Goal: Task Accomplishment & Management: Use online tool/utility

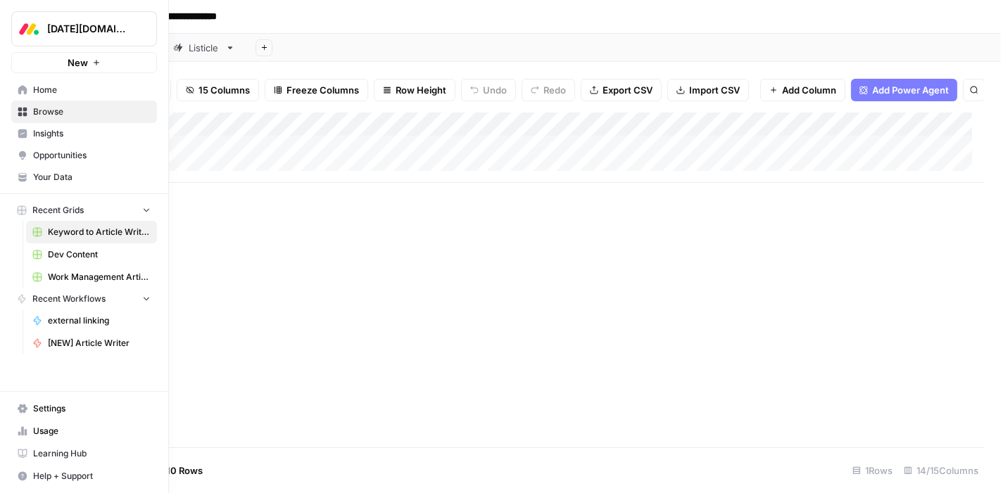
click at [18, 111] on icon at bounding box center [23, 112] width 10 height 10
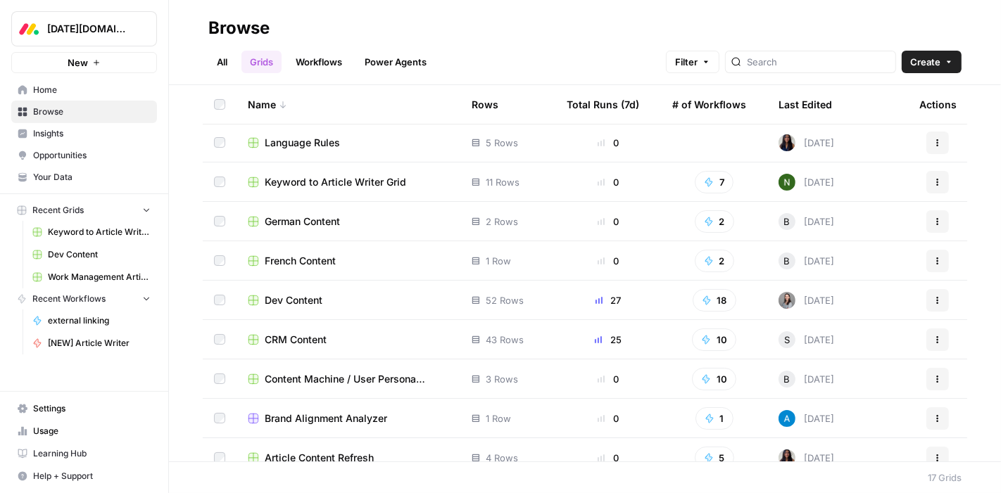
scroll to position [317, 0]
click at [308, 341] on span "CRM Content" at bounding box center [296, 339] width 62 height 14
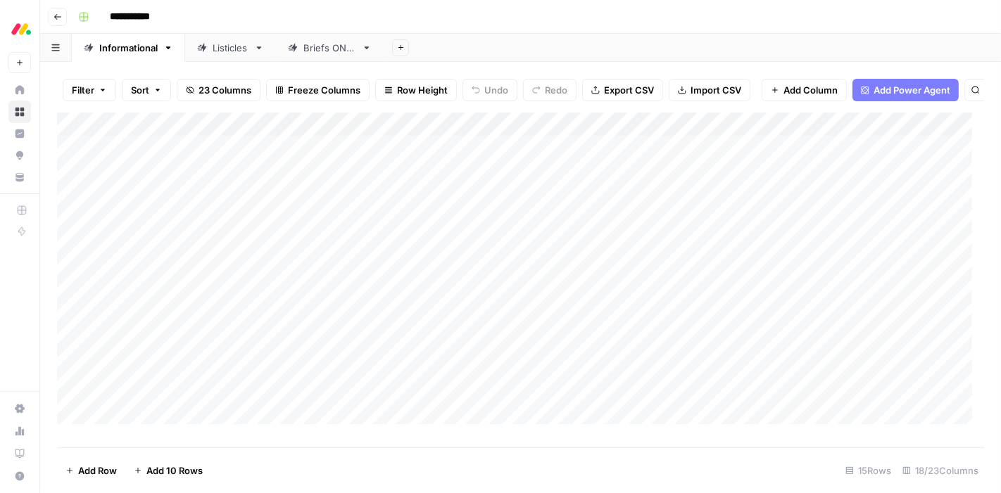
click at [215, 130] on div "Add Column" at bounding box center [520, 275] width 927 height 324
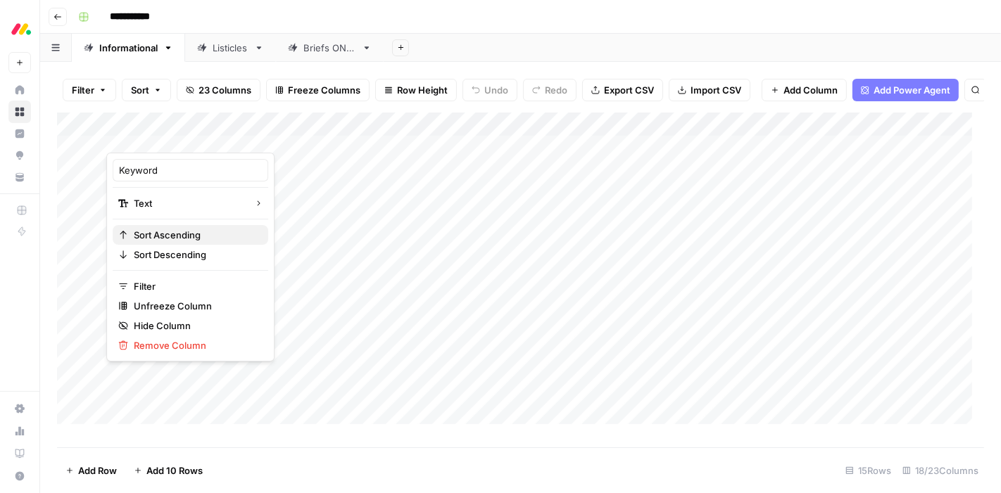
click at [167, 232] on span "Sort Ascending" at bounding box center [195, 235] width 123 height 14
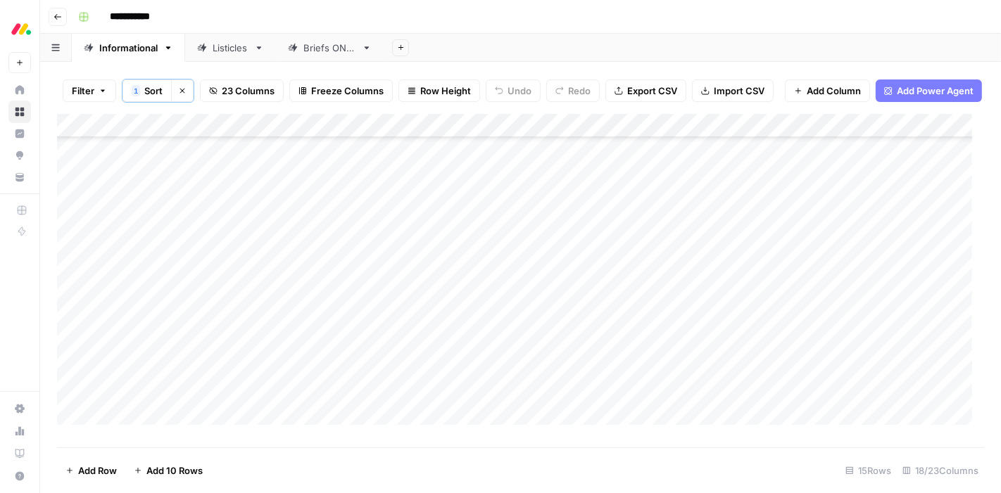
scroll to position [94, 0]
drag, startPoint x: 232, startPoint y: 133, endPoint x: 314, endPoint y: 134, distance: 81.6
click at [314, 134] on div "Add Column" at bounding box center [520, 275] width 927 height 323
drag, startPoint x: 314, startPoint y: 134, endPoint x: 274, endPoint y: 132, distance: 40.2
click at [274, 132] on div "Add Column" at bounding box center [520, 275] width 927 height 323
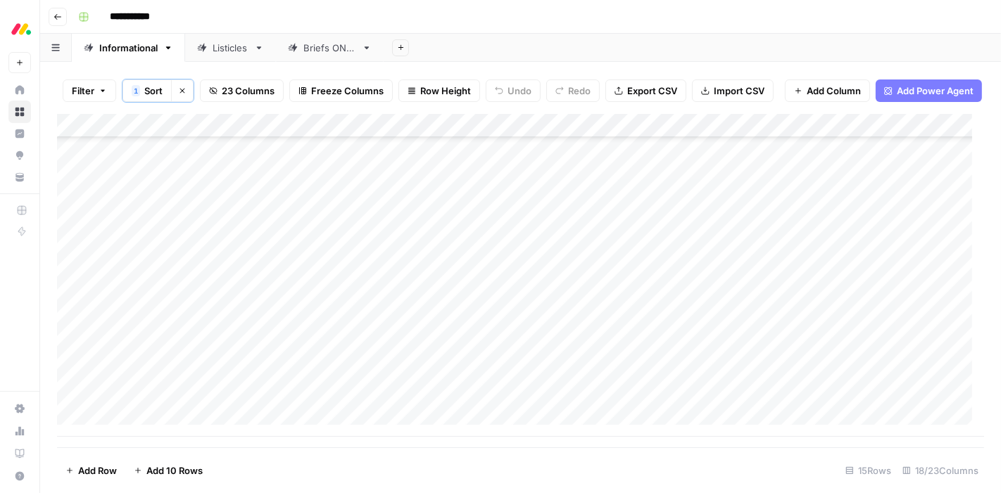
click at [167, 431] on div "Add Column" at bounding box center [520, 275] width 927 height 323
click at [146, 399] on div "Add Column" at bounding box center [520, 275] width 927 height 323
type textarea "**********"
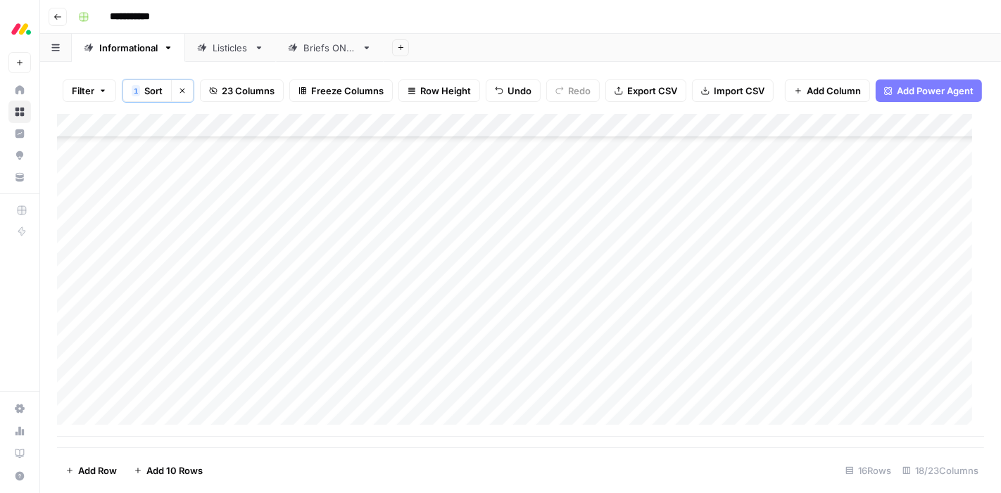
click at [352, 399] on div "Add Column" at bounding box center [520, 275] width 927 height 323
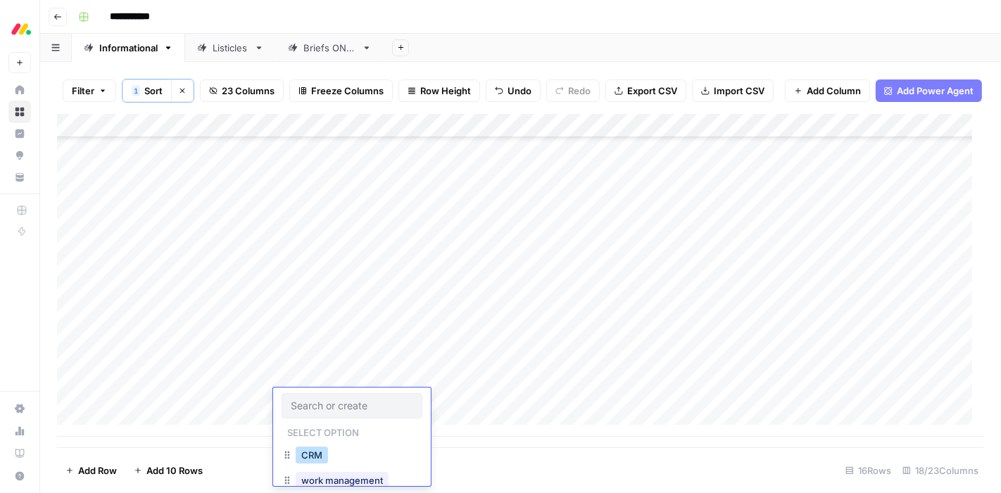
click at [320, 455] on button "CRM" at bounding box center [312, 455] width 32 height 17
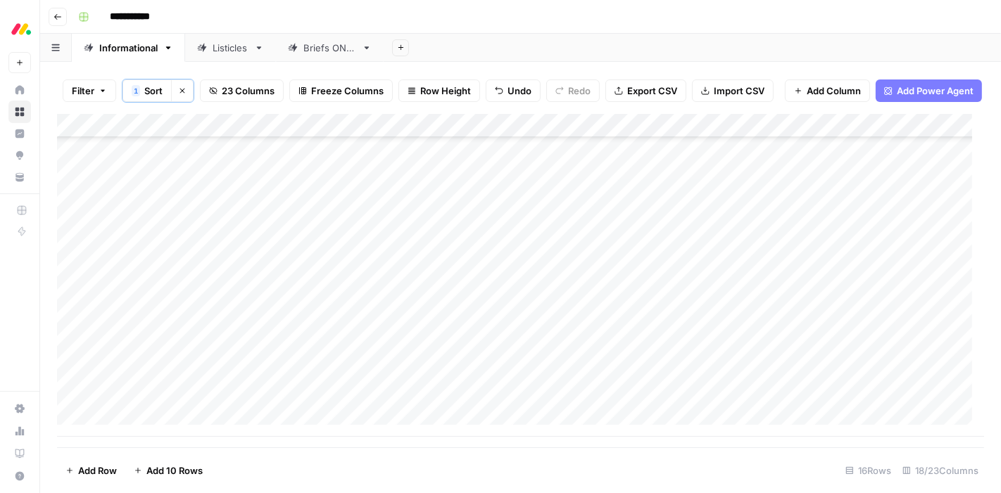
click at [517, 404] on div "Add Column" at bounding box center [520, 275] width 927 height 323
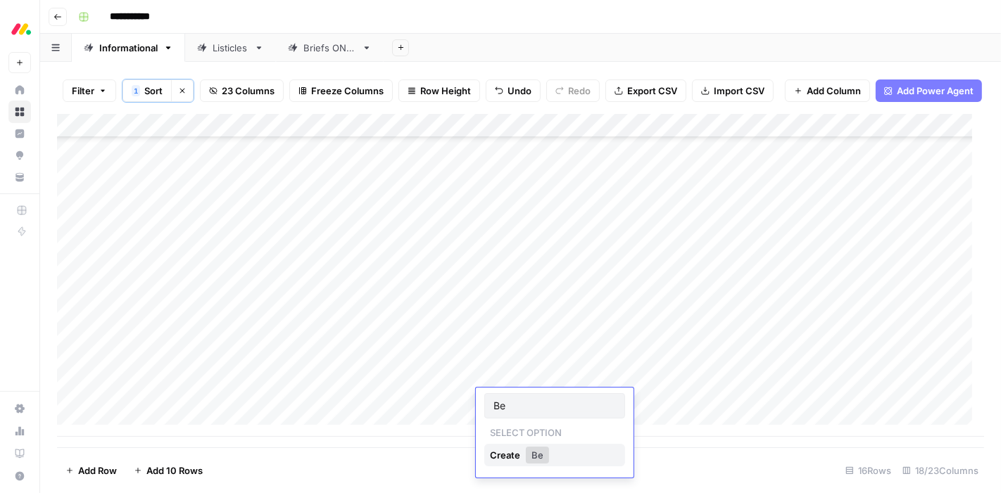
type input "Ben"
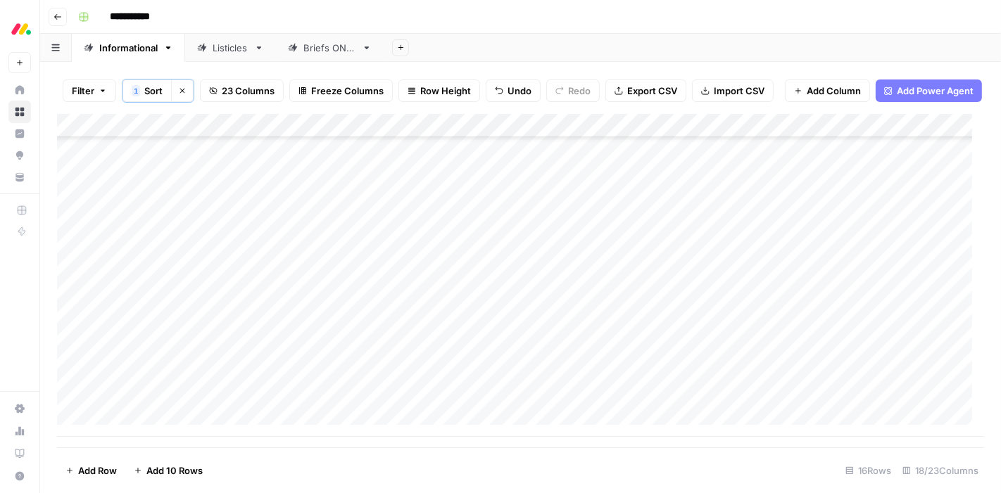
click at [520, 401] on div "Add Column" at bounding box center [520, 275] width 927 height 323
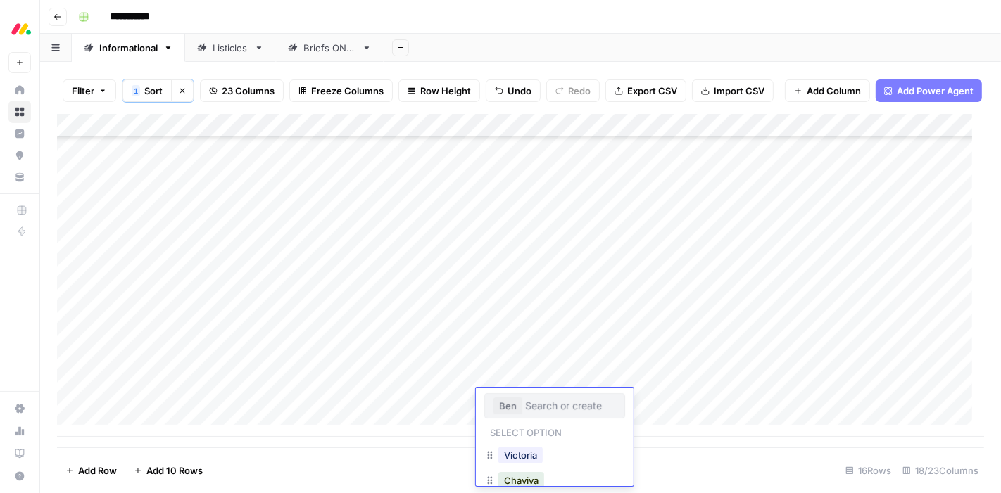
click at [508, 408] on button "Ben" at bounding box center [507, 406] width 29 height 17
click at [507, 463] on button "Ben" at bounding box center [512, 462] width 29 height 17
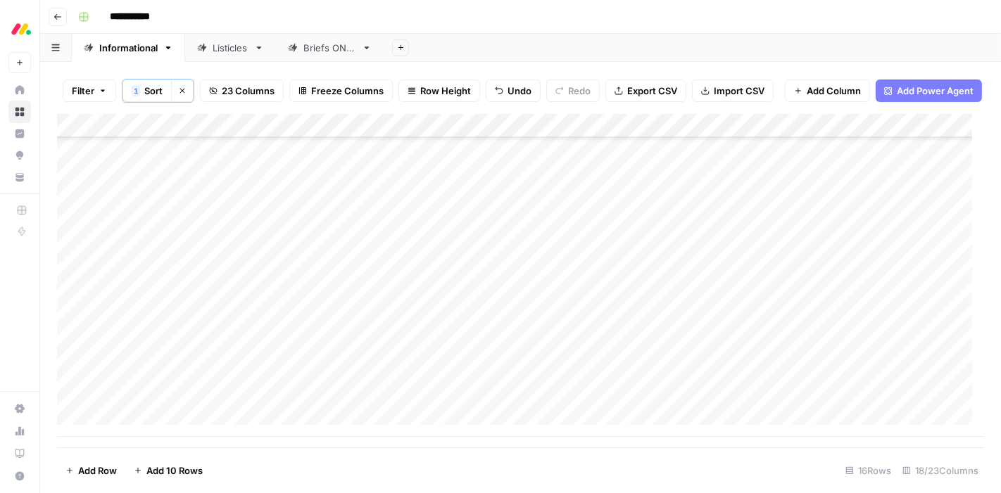
click at [518, 401] on div "Add Column" at bounding box center [520, 275] width 927 height 323
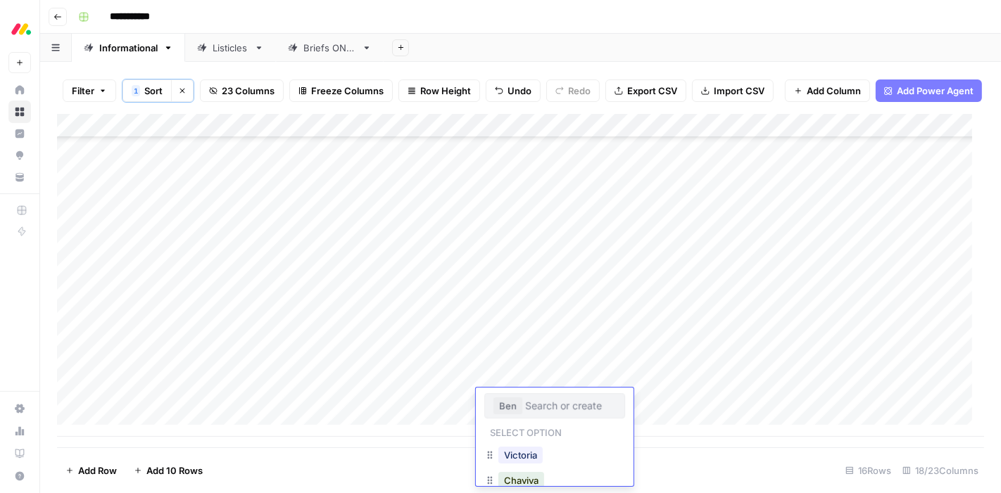
click at [529, 405] on input "text" at bounding box center [570, 406] width 91 height 13
type input "bigbrain"
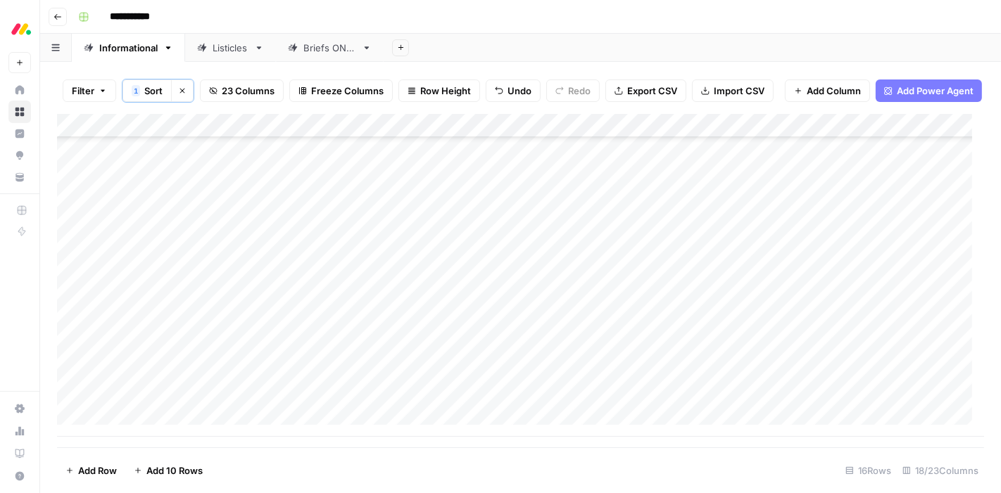
click at [636, 401] on div "Add Column" at bounding box center [520, 275] width 927 height 323
click at [203, 427] on div "Add Column" at bounding box center [520, 275] width 927 height 323
type textarea "**********"
click at [317, 398] on div "Add Column" at bounding box center [520, 275] width 927 height 323
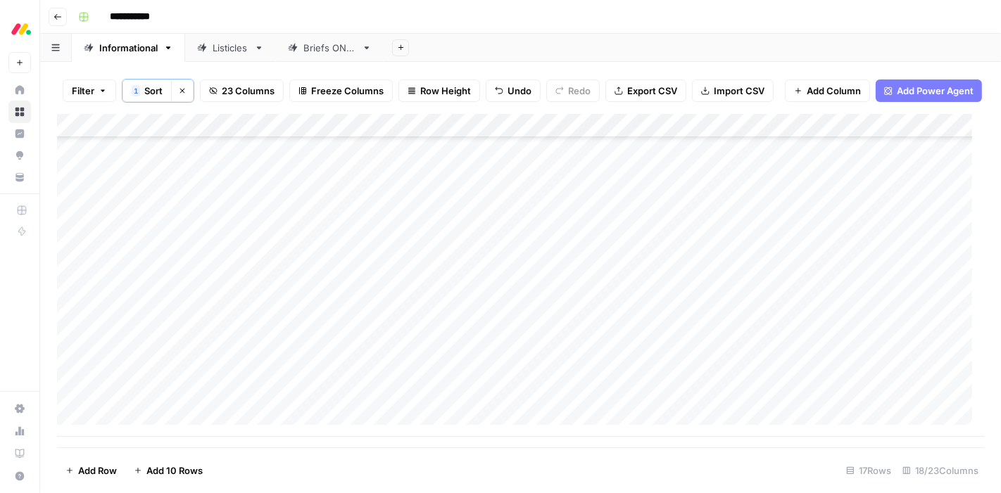
click at [317, 398] on div "Add Column" at bounding box center [520, 275] width 927 height 323
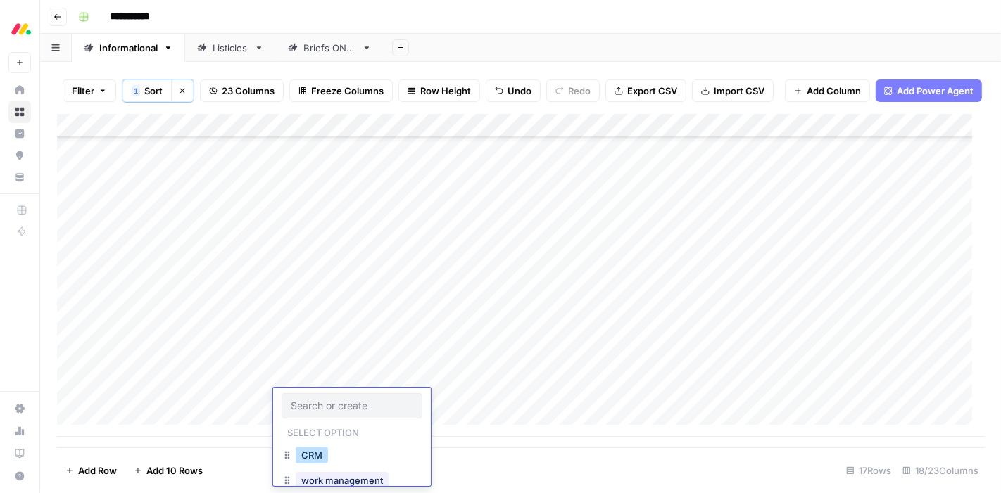
click at [312, 455] on button "CRM" at bounding box center [312, 455] width 32 height 17
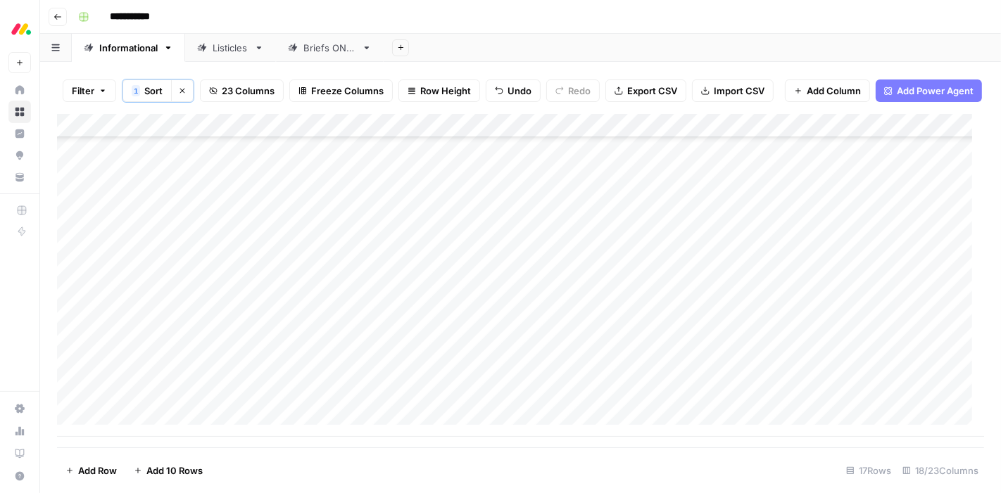
click at [500, 403] on div "Add Column" at bounding box center [520, 275] width 927 height 323
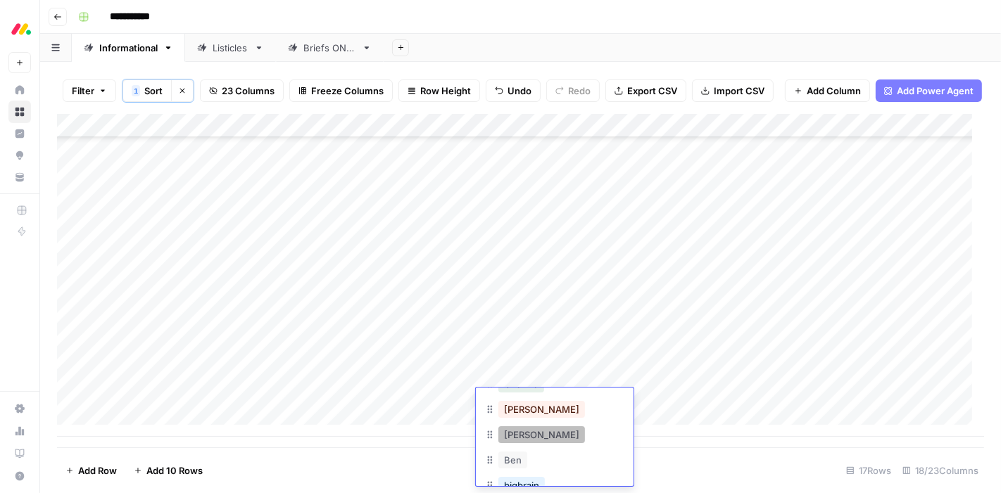
scroll to position [103, 0]
click at [529, 482] on button "bigbrain" at bounding box center [521, 479] width 46 height 17
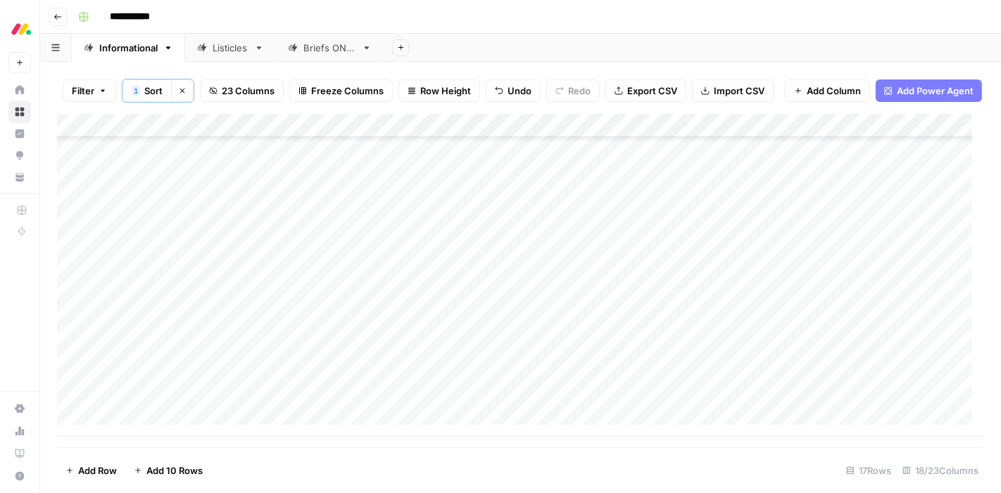
click at [637, 402] on div "Add Column" at bounding box center [520, 275] width 927 height 323
click at [235, 53] on div "Listicles" at bounding box center [231, 48] width 36 height 14
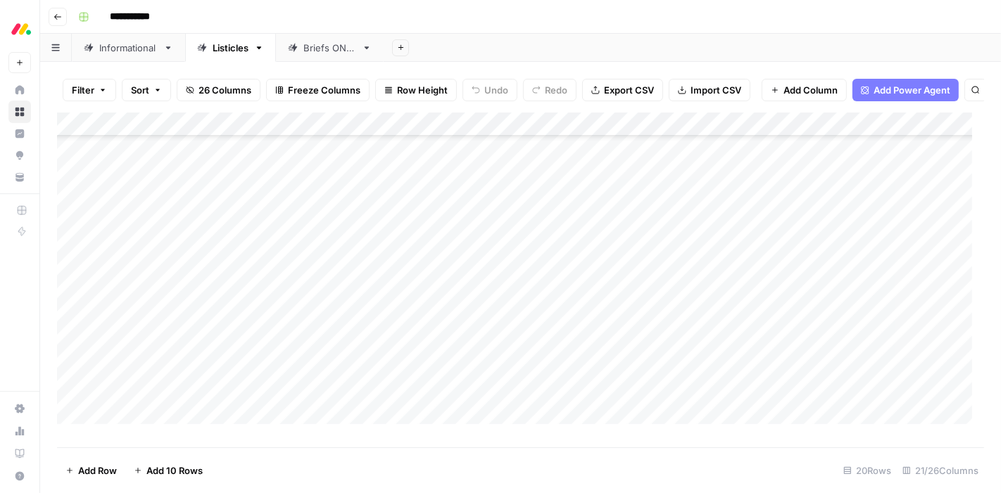
scroll to position [213, 0]
click at [172, 425] on div "Add Column" at bounding box center [520, 275] width 927 height 324
type textarea "**********"
click at [345, 399] on div "Add Column" at bounding box center [520, 275] width 927 height 324
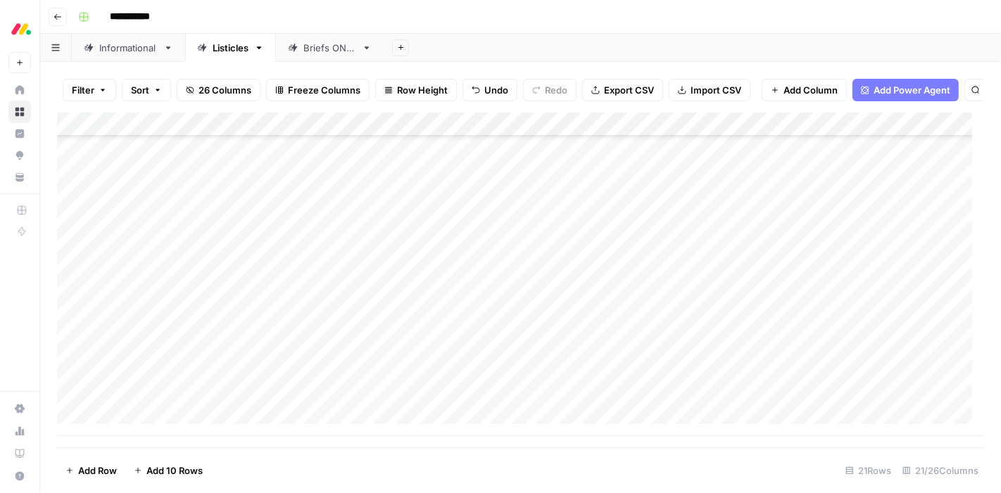
click at [345, 399] on div "Add Column" at bounding box center [520, 275] width 927 height 324
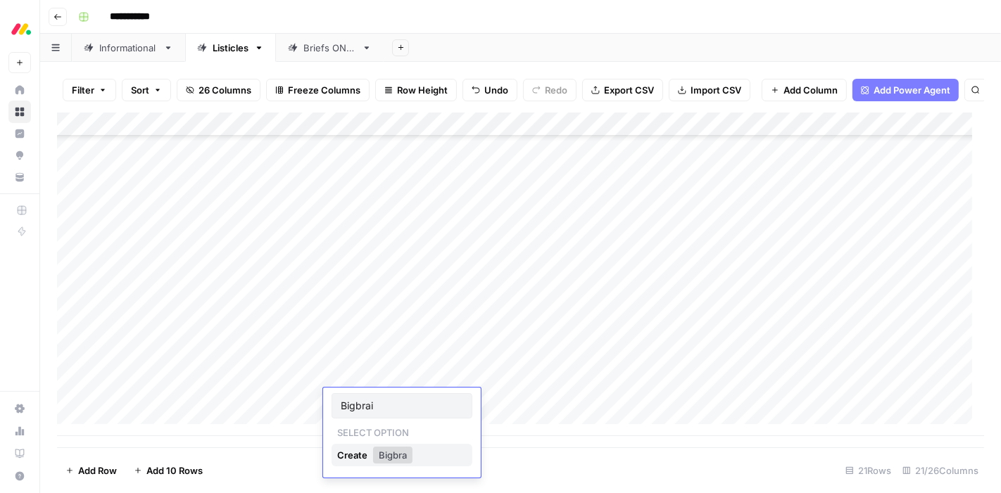
type input "Bigbrain"
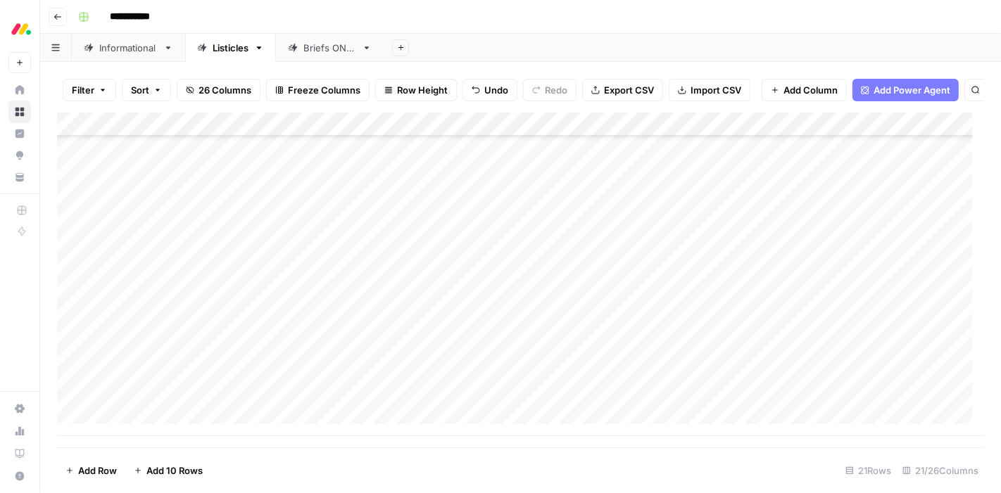
click at [457, 402] on div "Add Column" at bounding box center [520, 275] width 927 height 324
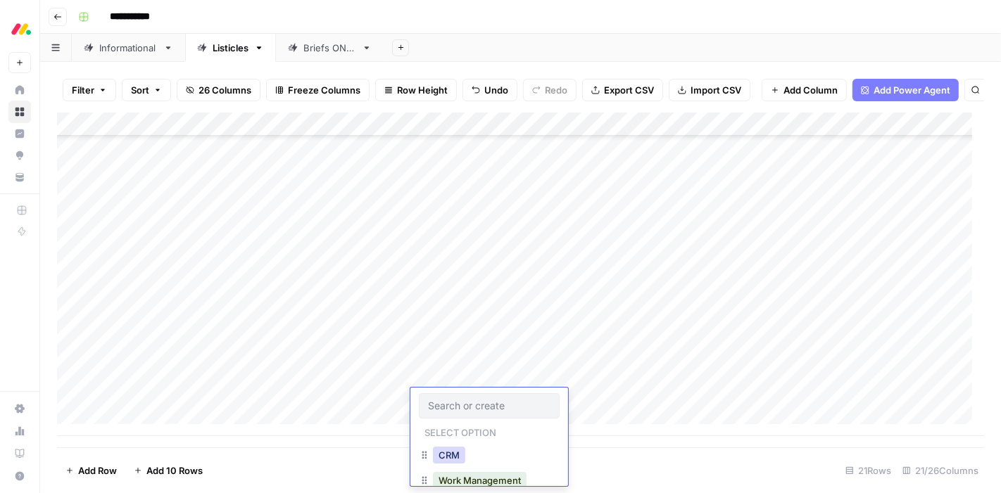
click at [448, 457] on button "CRM" at bounding box center [449, 455] width 32 height 17
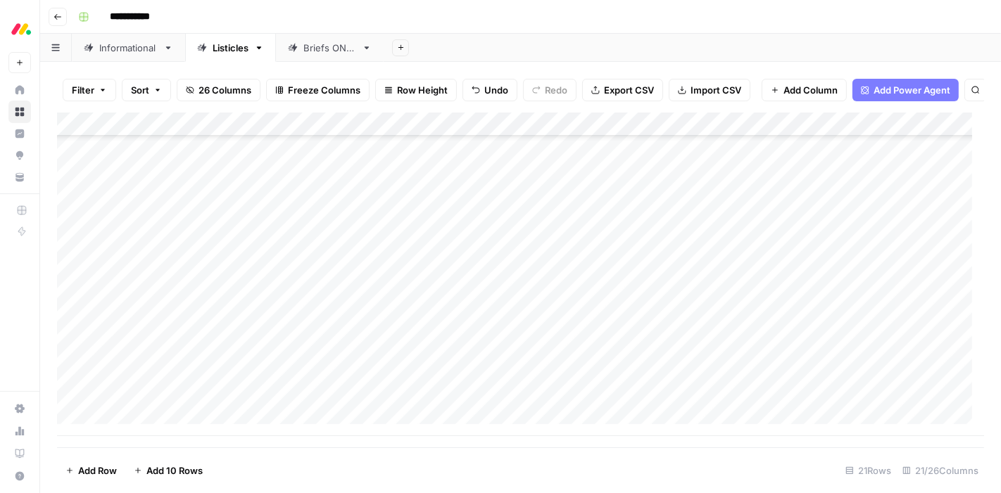
click at [601, 401] on div "Add Column" at bounding box center [520, 275] width 927 height 324
click at [129, 48] on div "Informational" at bounding box center [128, 48] width 58 height 14
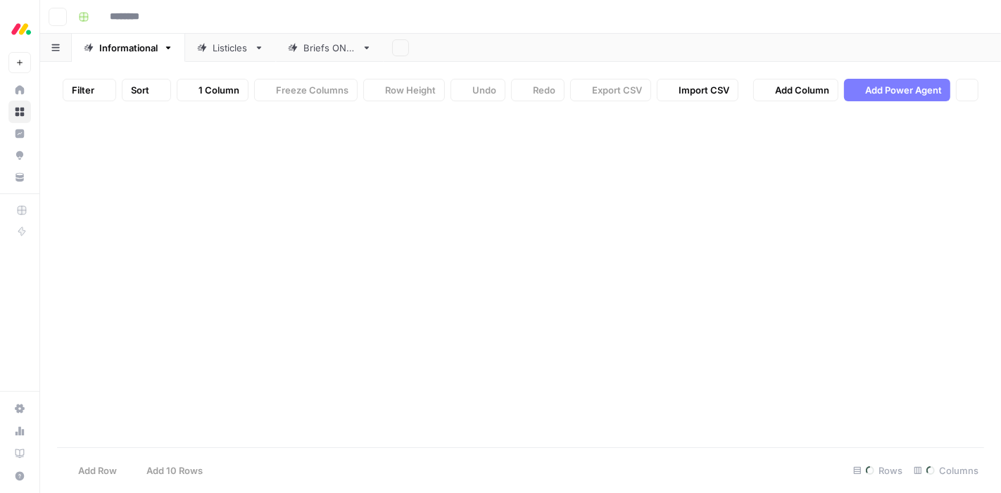
type input "**********"
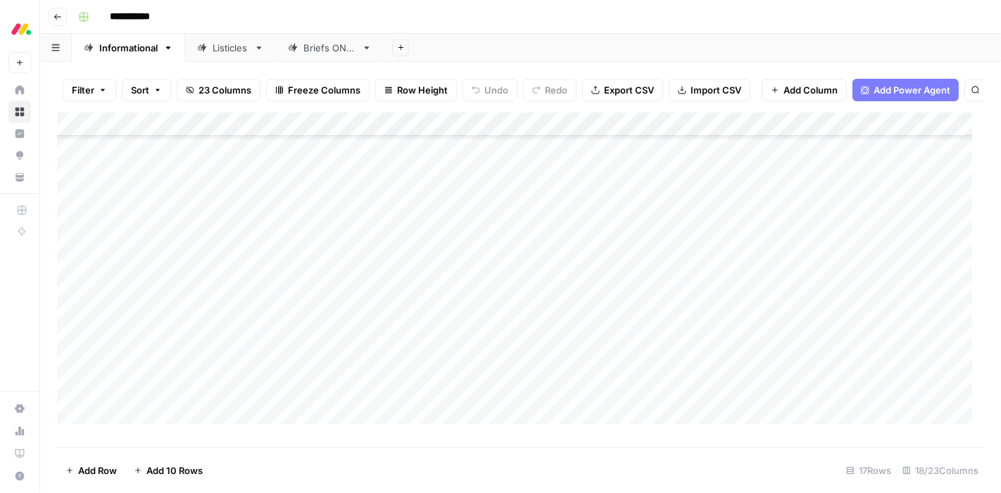
scroll to position [141, 0]
click at [616, 378] on div "Add Column" at bounding box center [520, 275] width 927 height 324
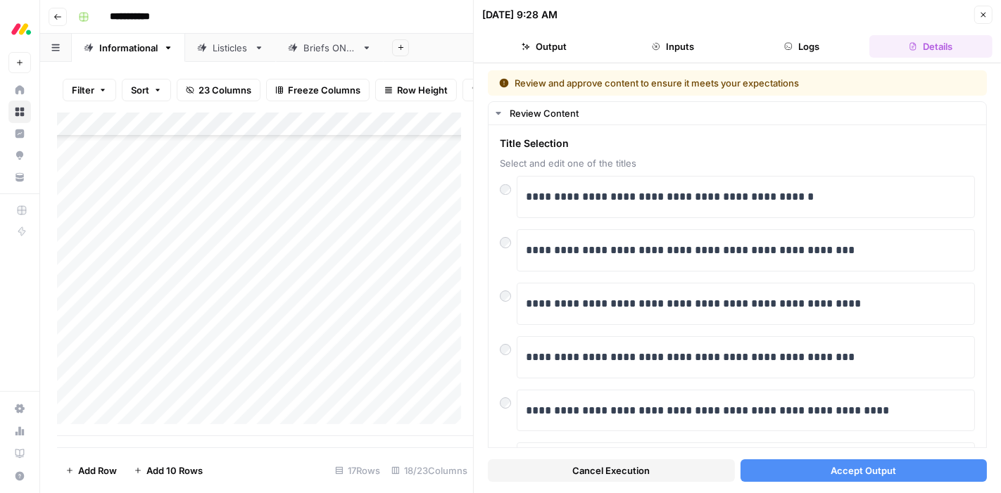
click at [780, 467] on button "Accept Output" at bounding box center [863, 471] width 247 height 23
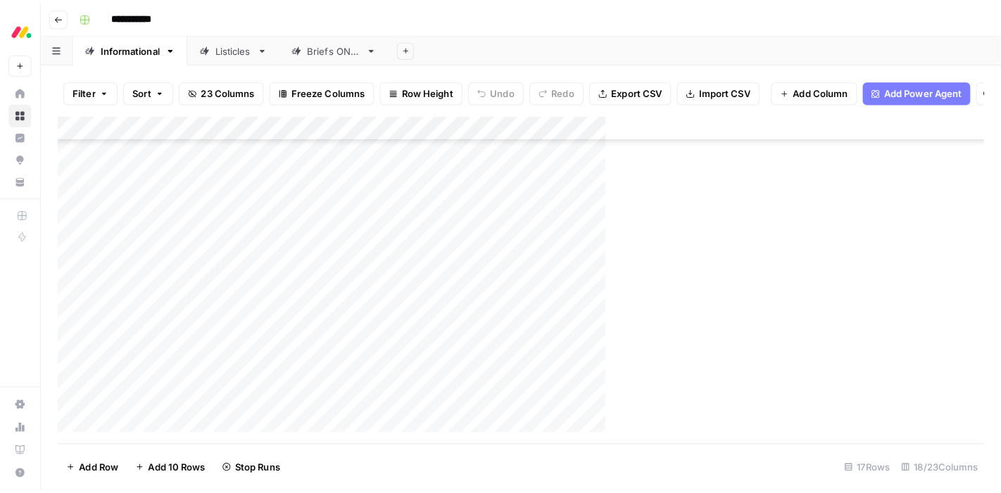
scroll to position [129, 0]
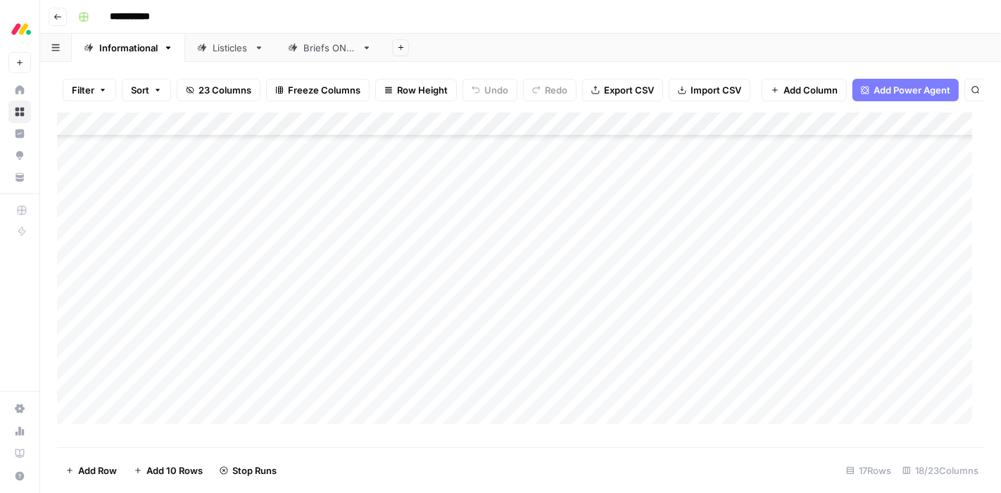
click at [652, 413] on div "Add Column" at bounding box center [520, 275] width 927 height 324
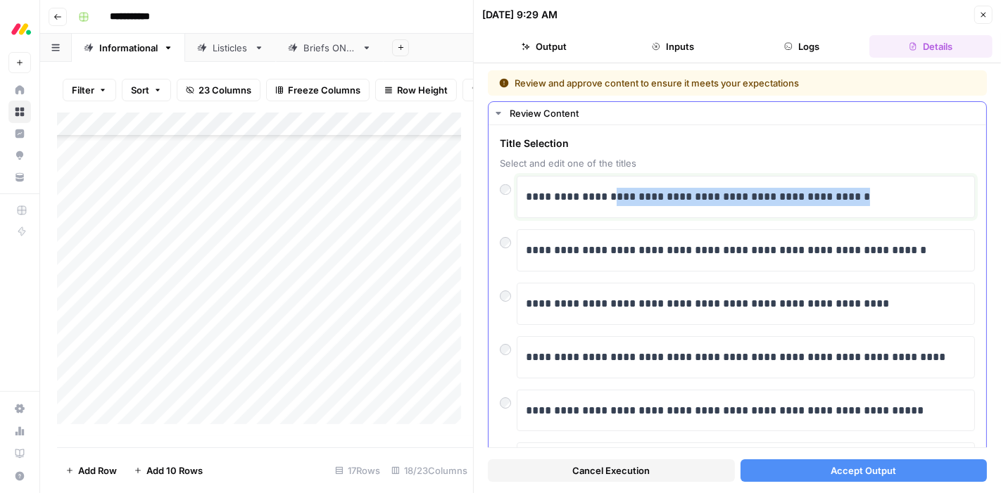
drag, startPoint x: 613, startPoint y: 198, endPoint x: 872, endPoint y: 229, distance: 260.7
click at [872, 229] on div "**********" at bounding box center [737, 437] width 475 height 523
drag, startPoint x: 573, startPoint y: 199, endPoint x: 710, endPoint y: 198, distance: 137.2
click at [710, 198] on p "**********" at bounding box center [740, 197] width 429 height 18
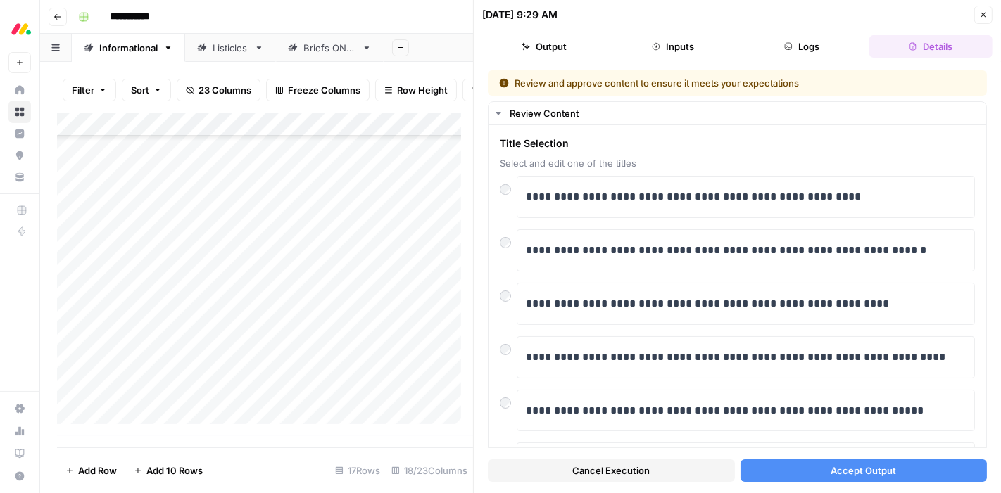
click at [781, 467] on button "Accept Output" at bounding box center [863, 471] width 247 height 23
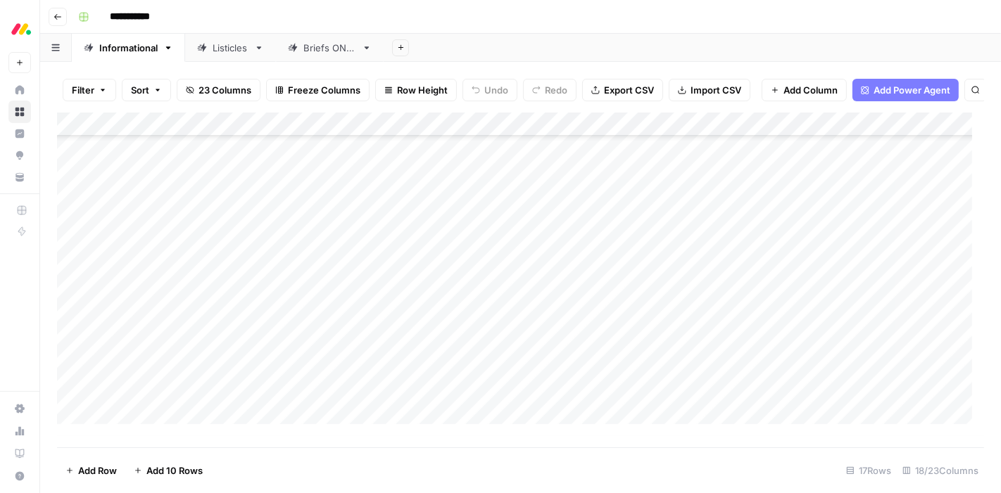
click at [222, 49] on div "Listicles" at bounding box center [231, 48] width 36 height 14
click at [573, 401] on div "Add Column" at bounding box center [520, 275] width 927 height 324
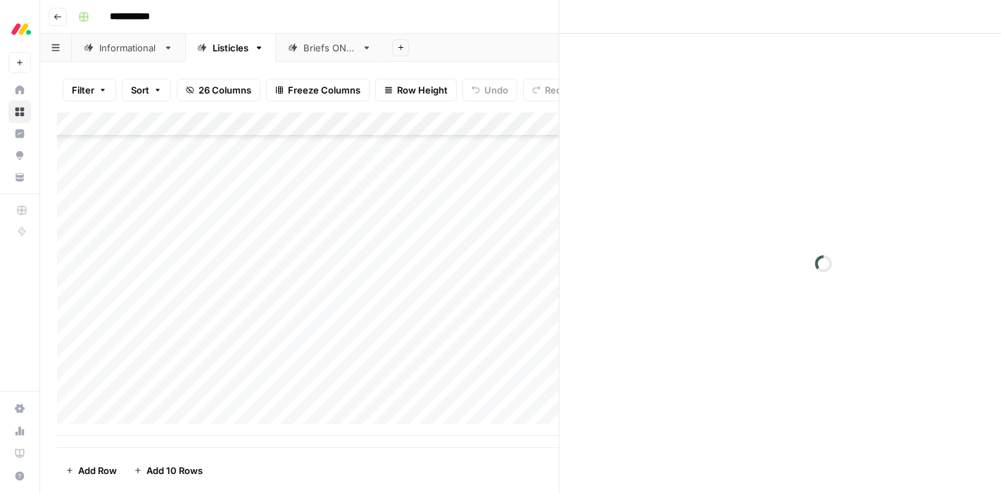
scroll to position [225, 0]
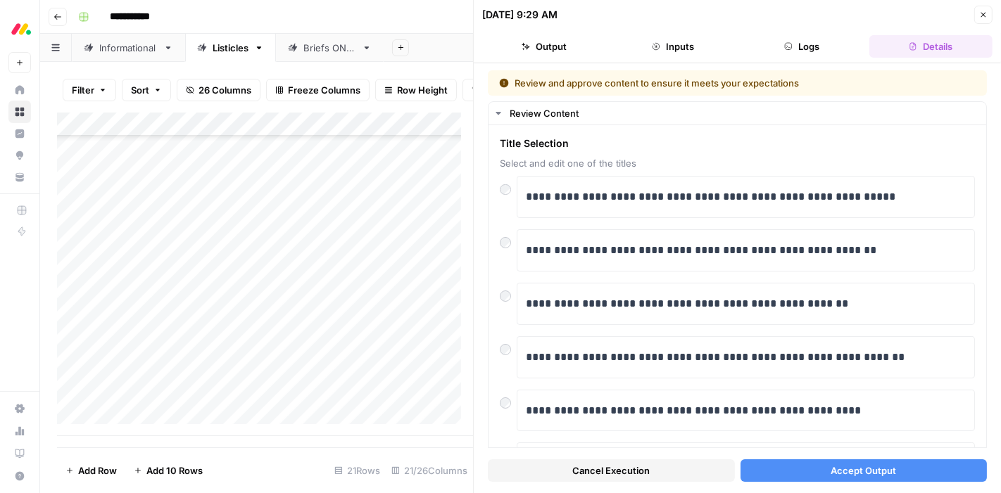
click at [771, 465] on button "Accept Output" at bounding box center [863, 471] width 247 height 23
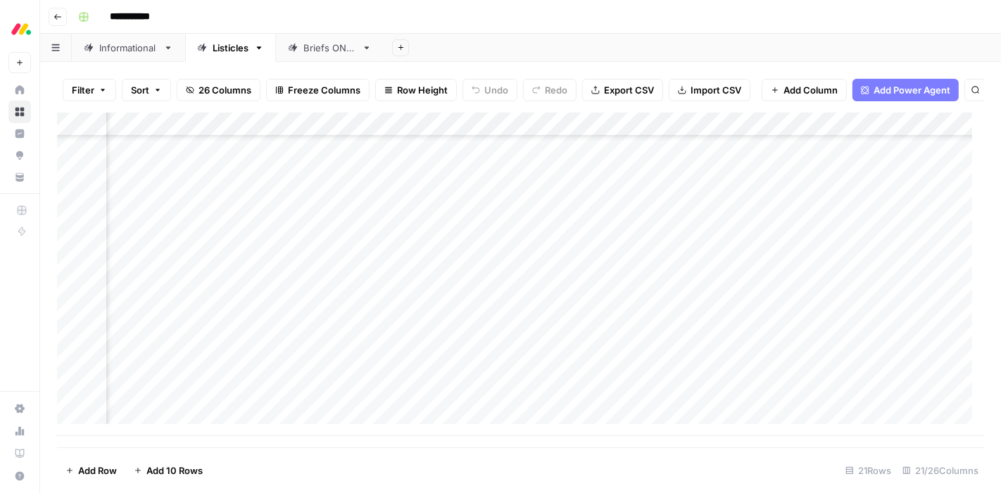
scroll to position [225, 0]
click at [119, 45] on div "Informational" at bounding box center [128, 48] width 58 height 14
click at [663, 375] on div "Add Column" at bounding box center [520, 275] width 927 height 324
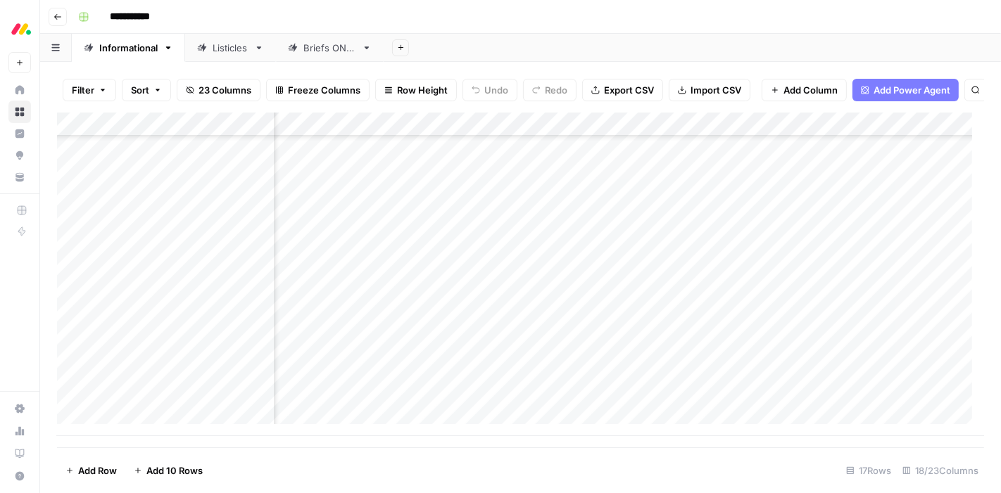
click at [232, 42] on div "Listicles" at bounding box center [231, 48] width 36 height 14
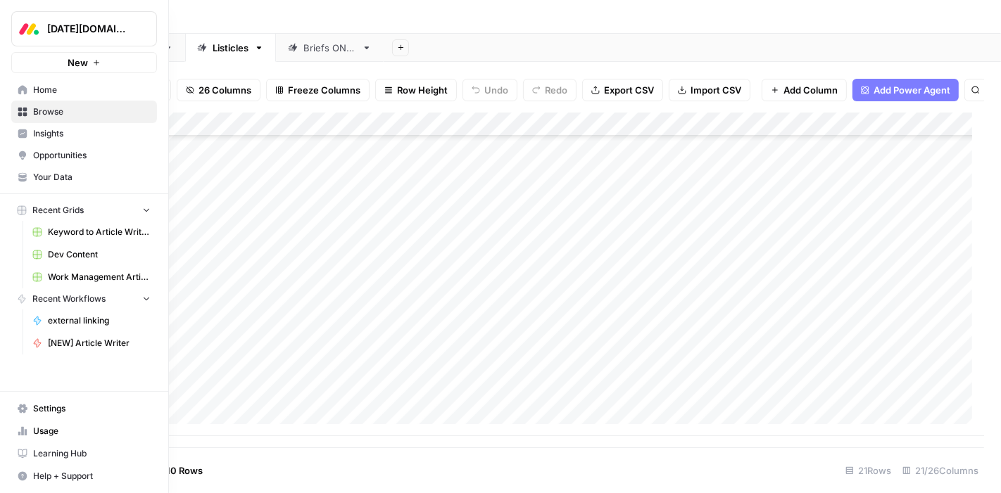
click at [73, 273] on span "Work Management Article Grid" at bounding box center [99, 277] width 103 height 13
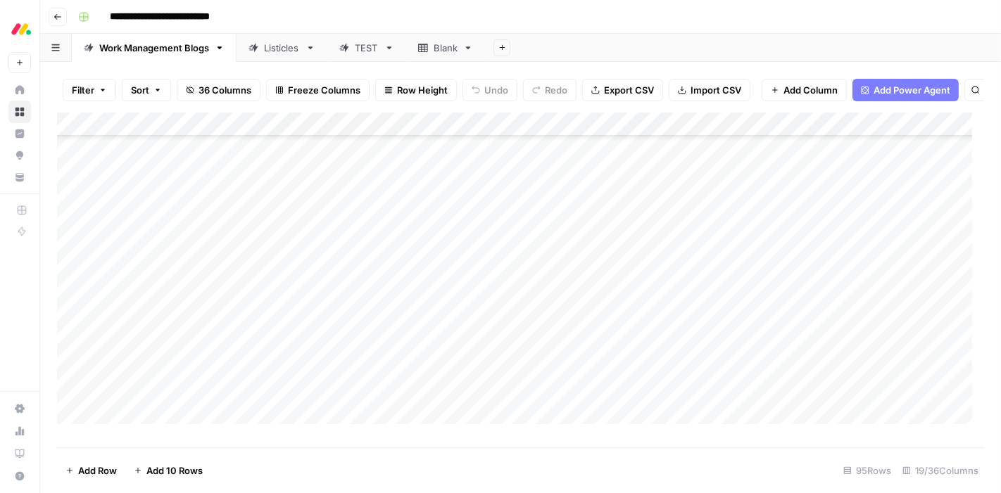
scroll to position [2008, 0]
click at [179, 424] on div "Add Column" at bounding box center [520, 275] width 927 height 324
click at [241, 396] on textarea at bounding box center [218, 402] width 225 height 20
type textarea "**********"
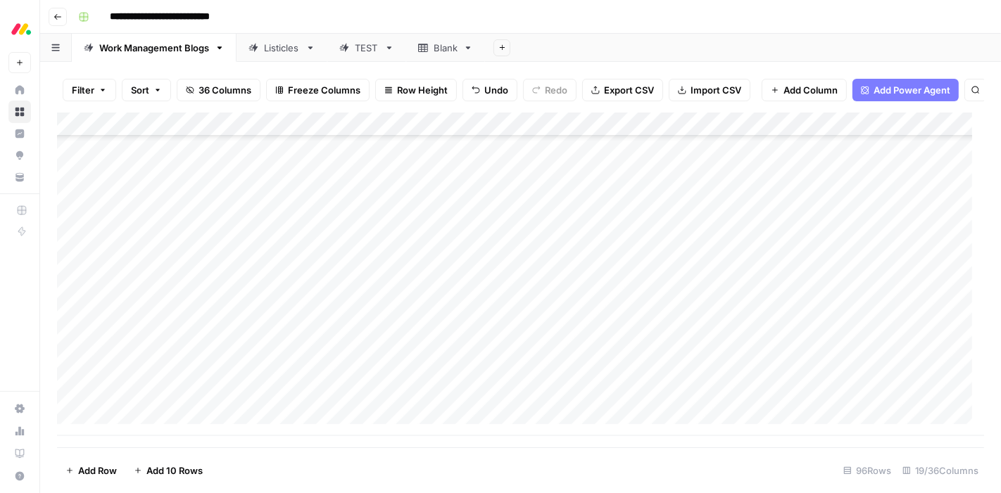
click at [495, 401] on div "Add Column" at bounding box center [520, 275] width 927 height 324
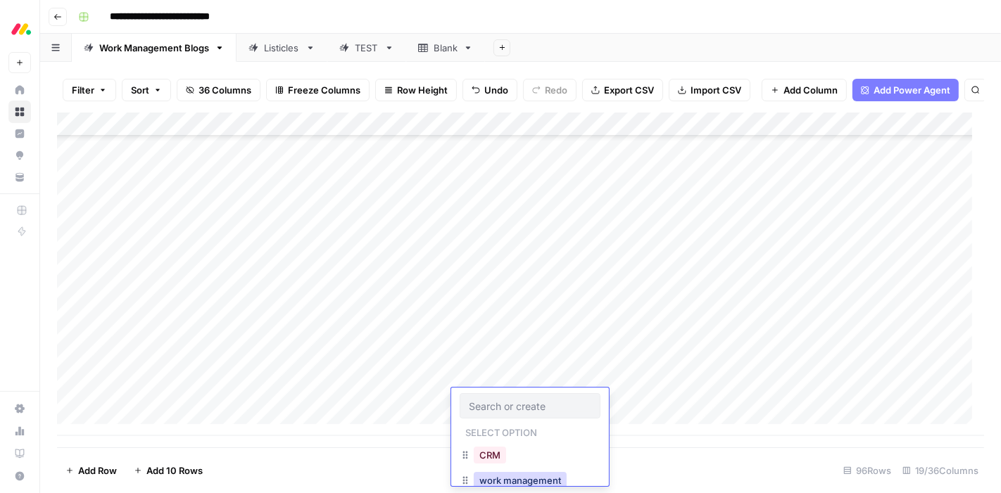
click at [515, 477] on button "work management" at bounding box center [520, 480] width 93 height 17
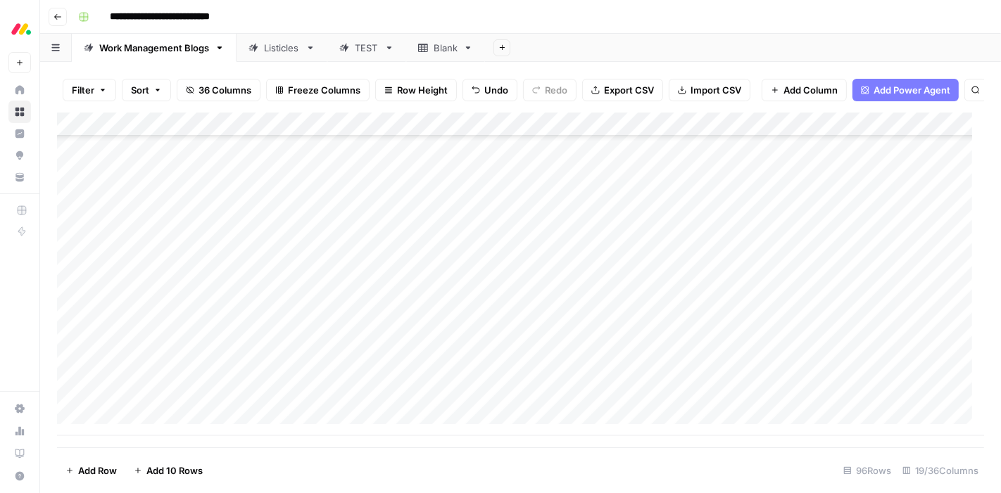
click at [605, 403] on div "Add Column" at bounding box center [520, 275] width 927 height 324
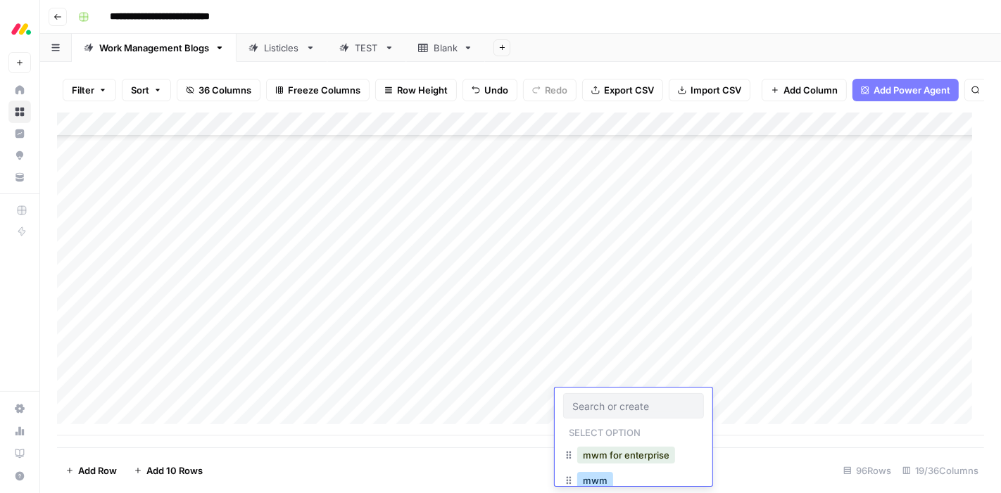
click at [597, 479] on button "mwm" at bounding box center [595, 480] width 36 height 17
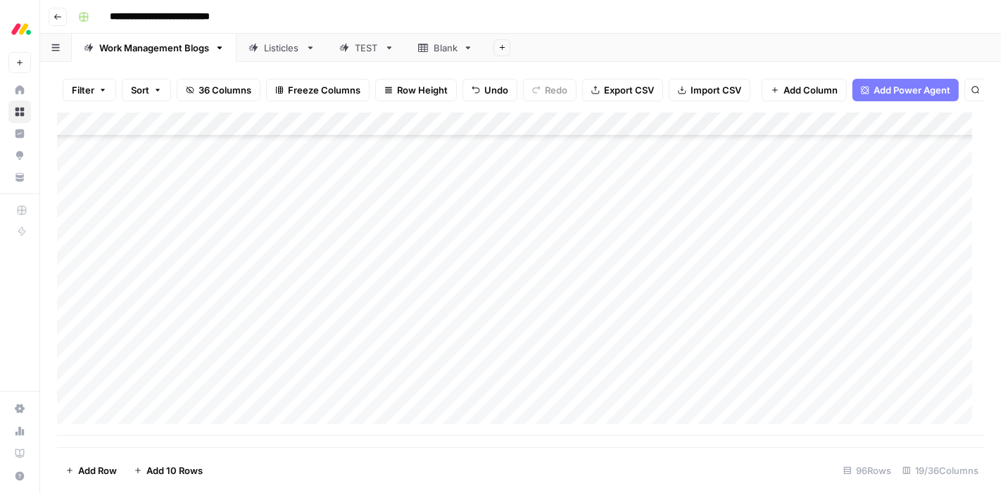
click at [747, 400] on div "Add Column" at bounding box center [520, 275] width 927 height 324
click at [218, 424] on div "Add Column" at bounding box center [520, 275] width 927 height 324
type textarea "**********"
click at [218, 424] on div "Add Column" at bounding box center [520, 275] width 927 height 324
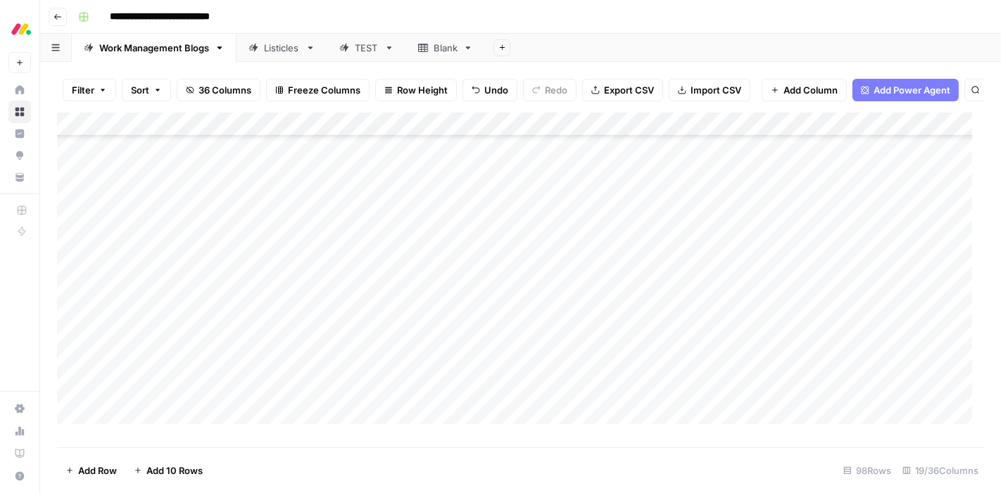
scroll to position [2079, 0]
type textarea "**********"
click at [498, 381] on div "Add Column" at bounding box center [520, 275] width 927 height 324
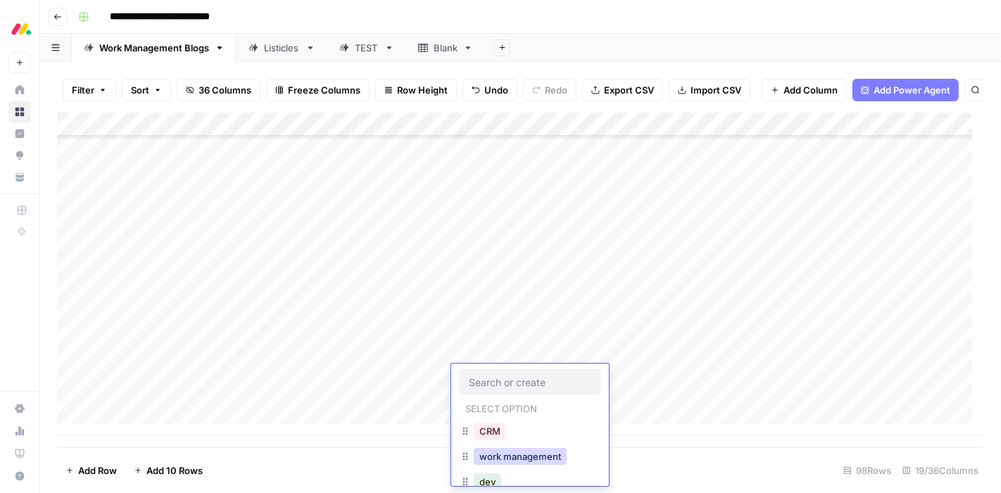
click at [510, 453] on button "work management" at bounding box center [520, 456] width 93 height 17
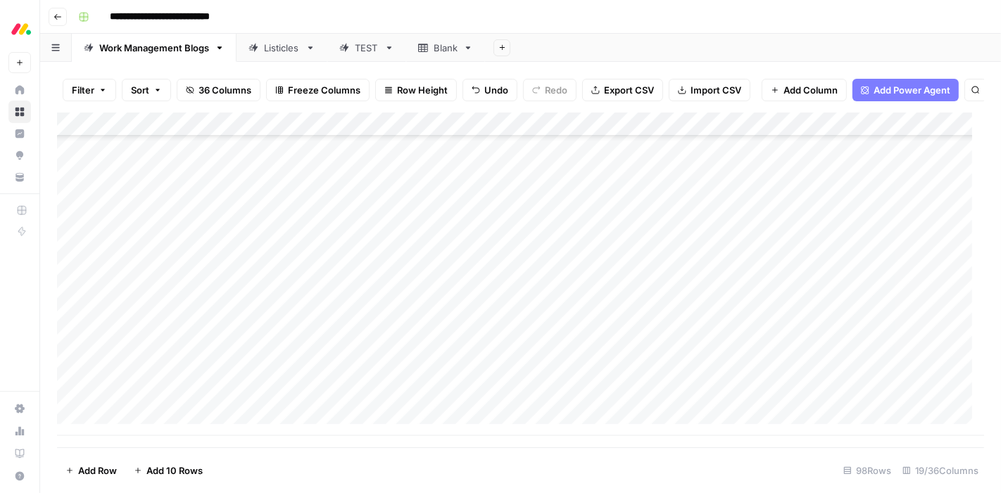
click at [500, 398] on div "Add Column" at bounding box center [520, 275] width 927 height 324
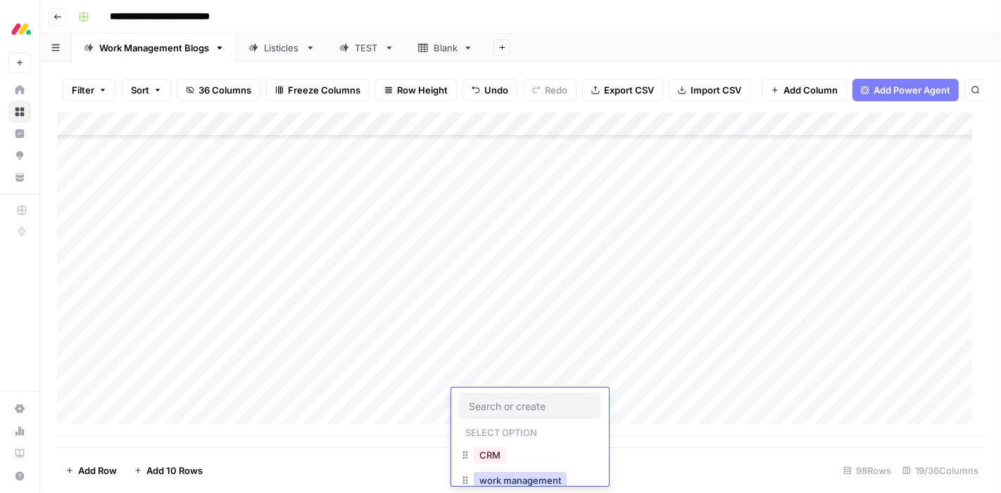
click at [526, 481] on button "work management" at bounding box center [520, 480] width 93 height 17
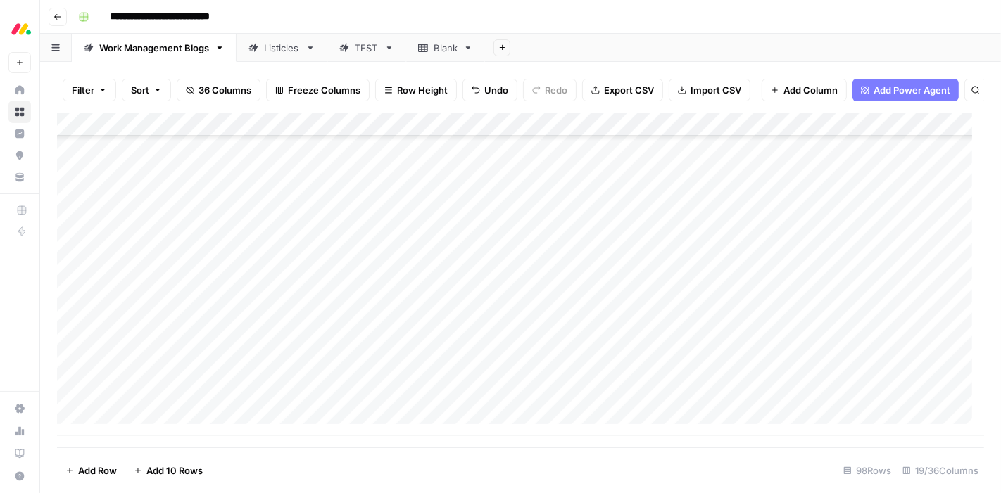
click at [581, 370] on div "Add Column" at bounding box center [520, 275] width 927 height 324
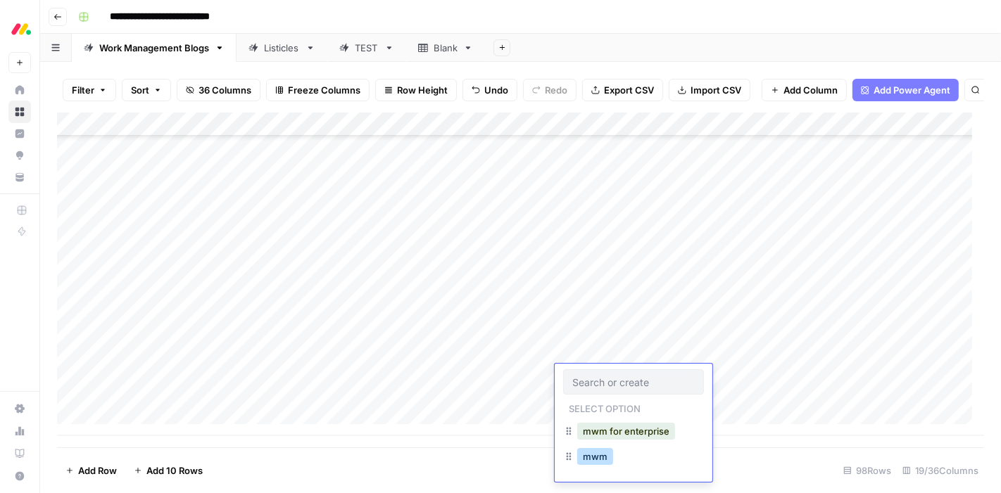
click at [598, 455] on button "mwm" at bounding box center [595, 456] width 36 height 17
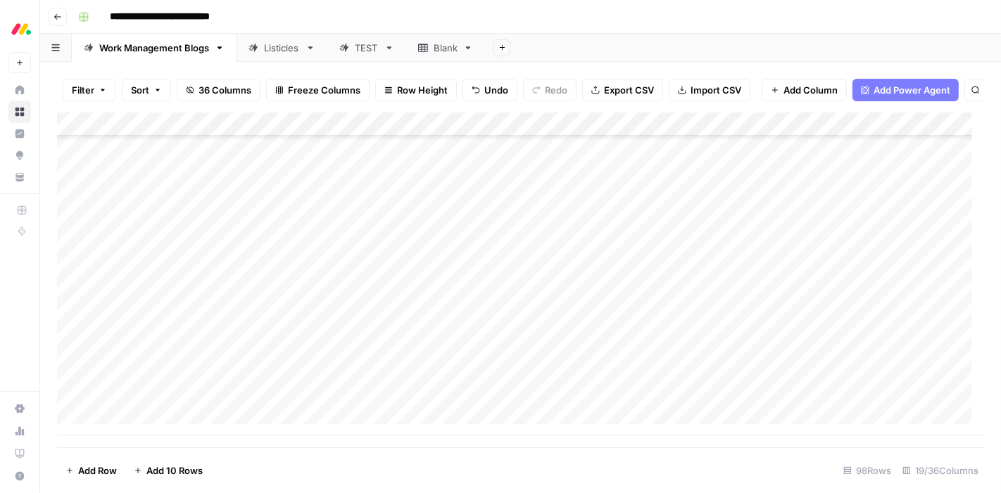
click at [608, 400] on div "Add Column" at bounding box center [520, 275] width 927 height 324
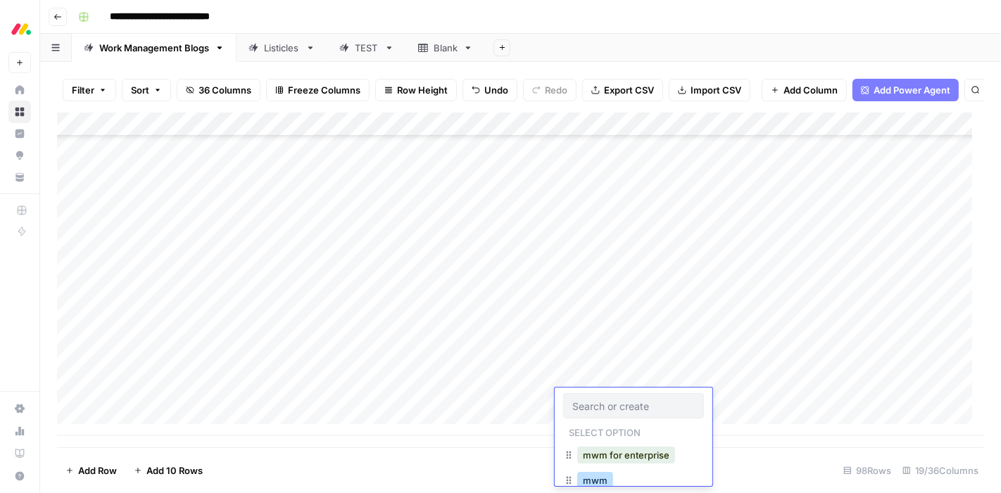
click at [593, 476] on button "mwm" at bounding box center [595, 480] width 36 height 17
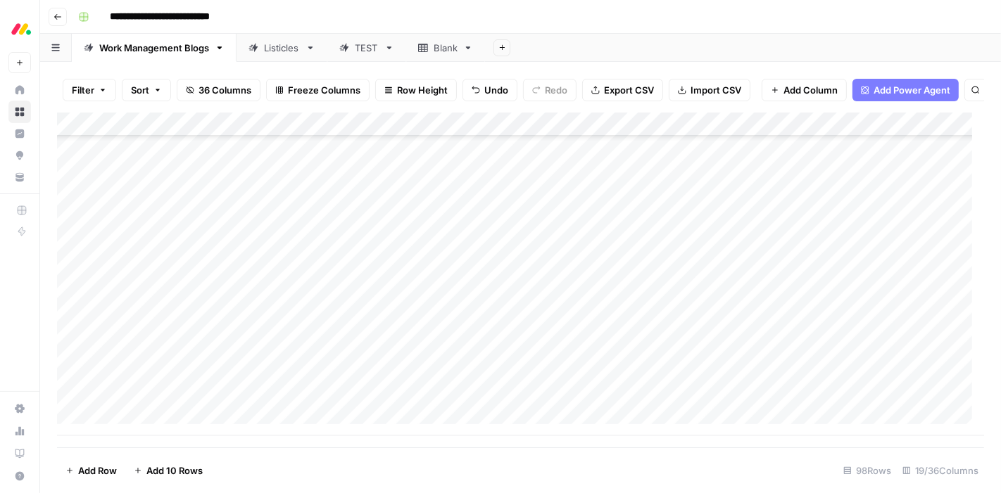
click at [747, 374] on div "Add Column" at bounding box center [520, 275] width 927 height 324
click at [747, 401] on div "Add Column" at bounding box center [520, 275] width 927 height 324
click at [325, 353] on div "Add Column" at bounding box center [520, 275] width 927 height 324
type textarea "********"
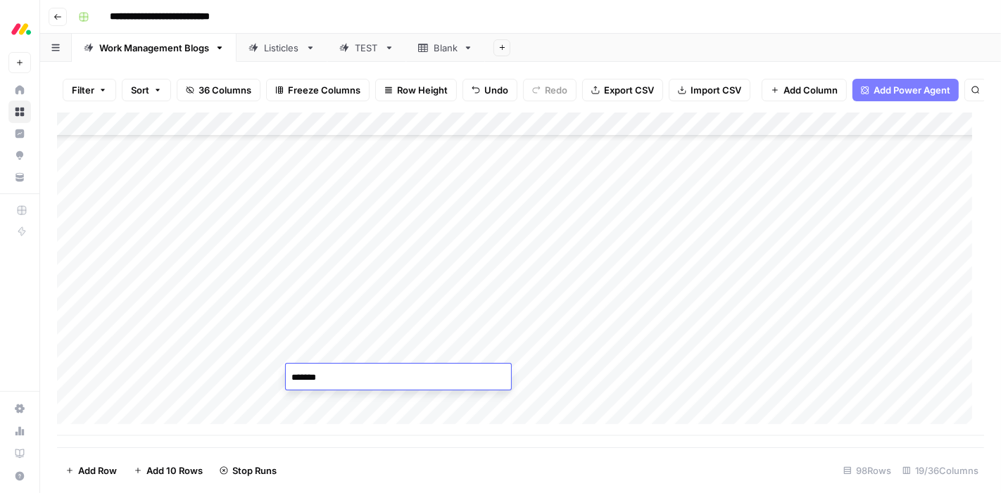
type textarea "********"
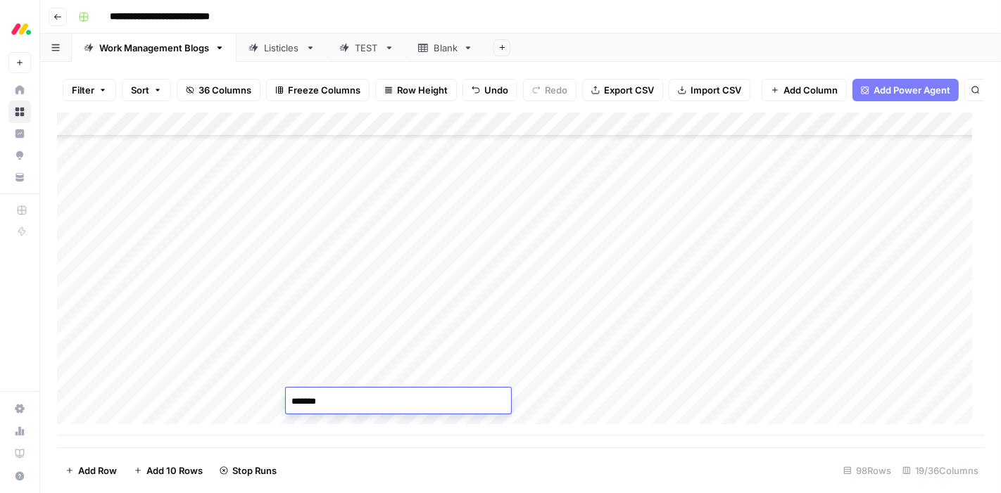
type textarea "********"
